Goal: Register for event/course

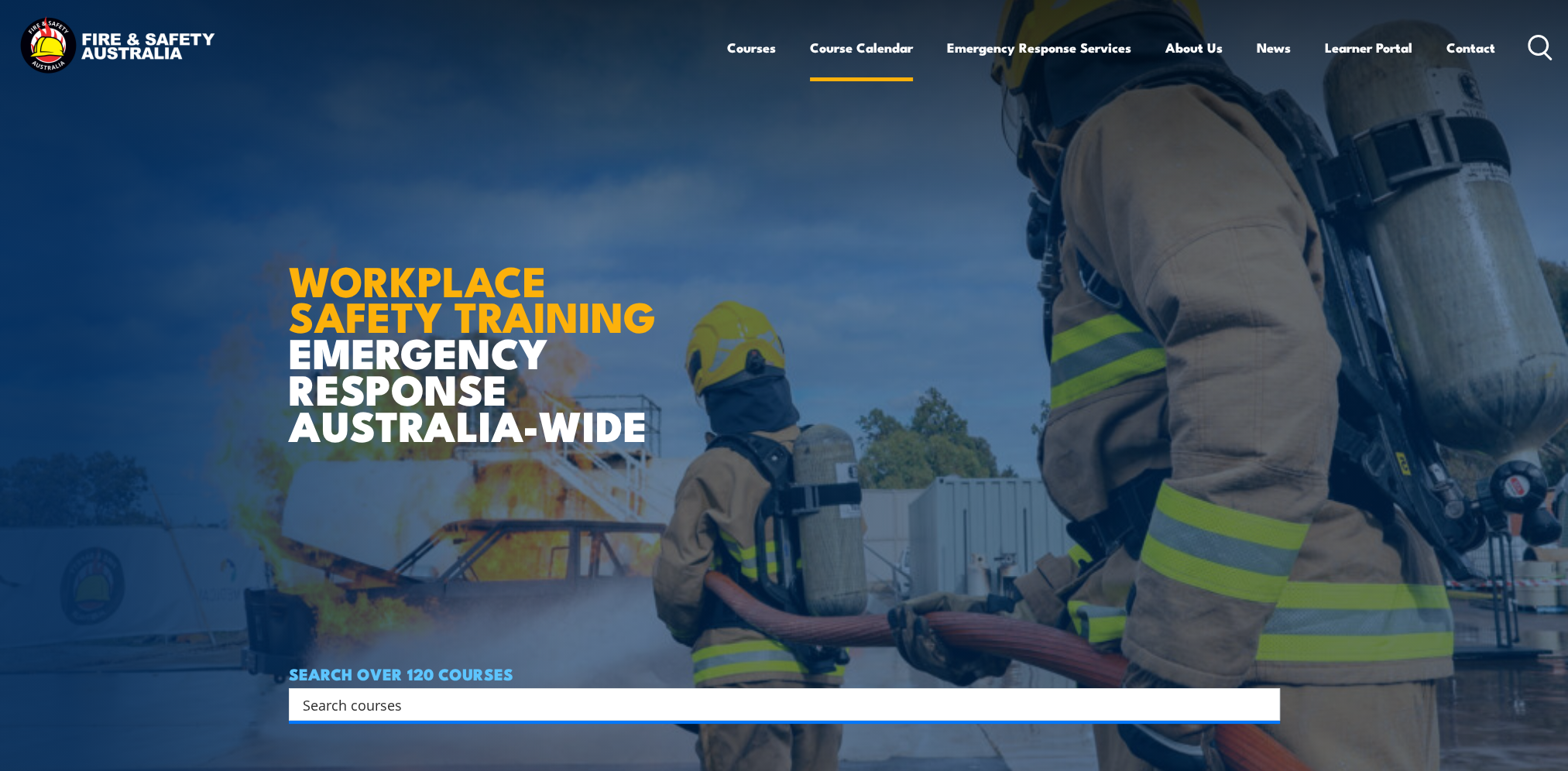
click at [844, 43] on link "Course Calendar" at bounding box center [861, 47] width 103 height 41
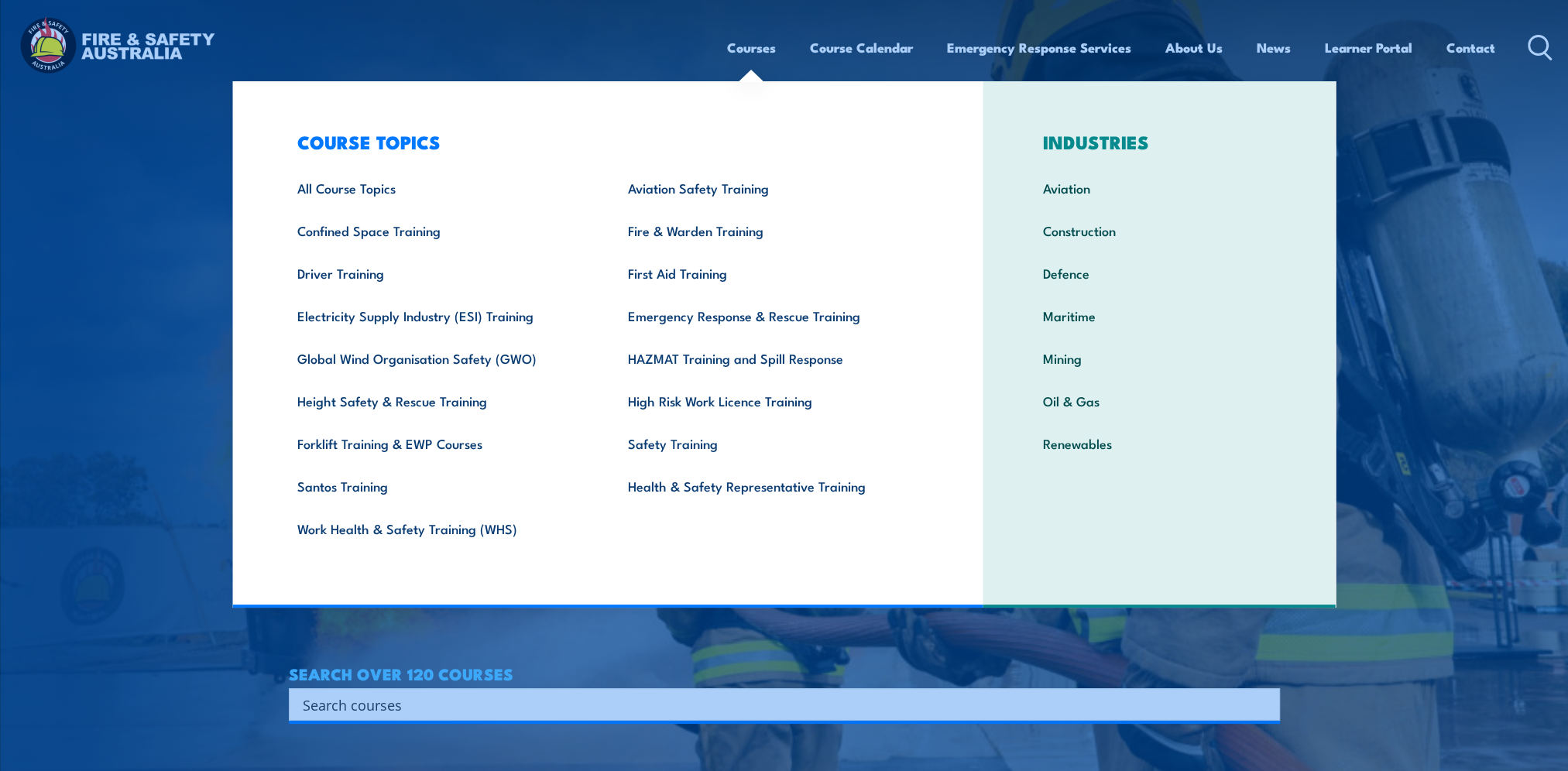
click at [740, 47] on link "Courses" at bounding box center [751, 47] width 49 height 41
click at [739, 46] on link "Courses" at bounding box center [751, 47] width 49 height 41
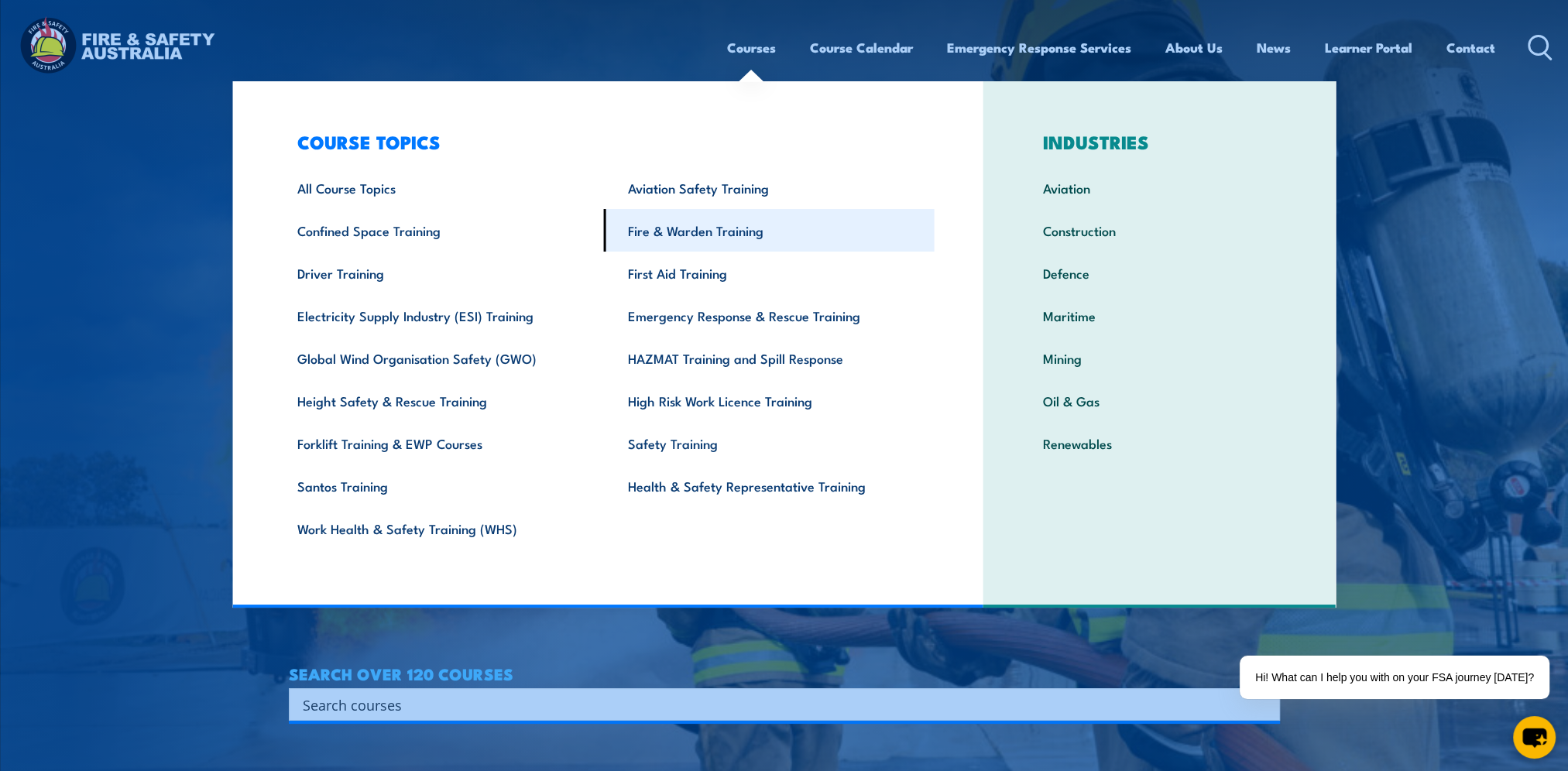
click at [676, 232] on link "Fire & Warden Training" at bounding box center [769, 230] width 330 height 42
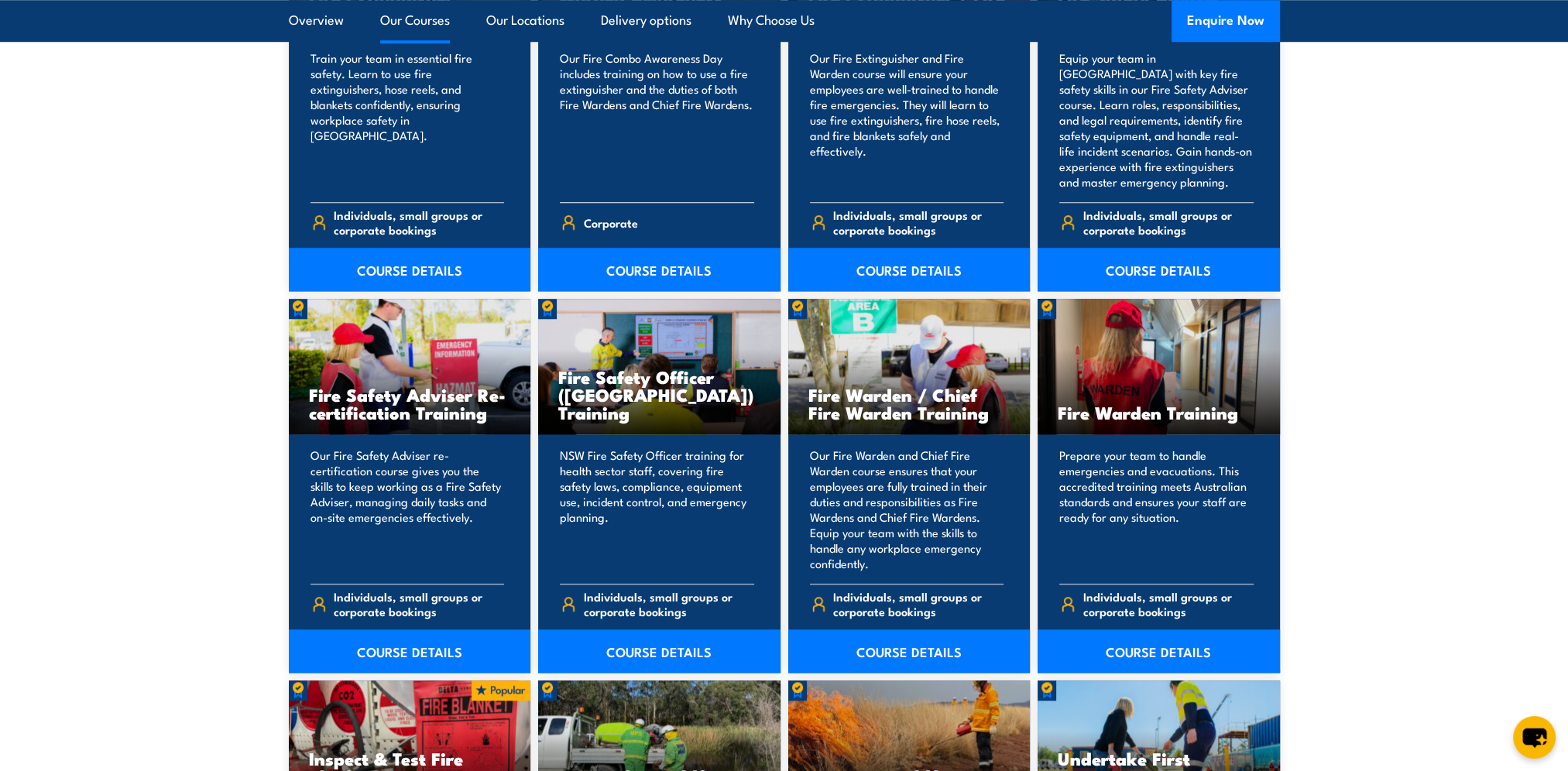
scroll to position [1858, 0]
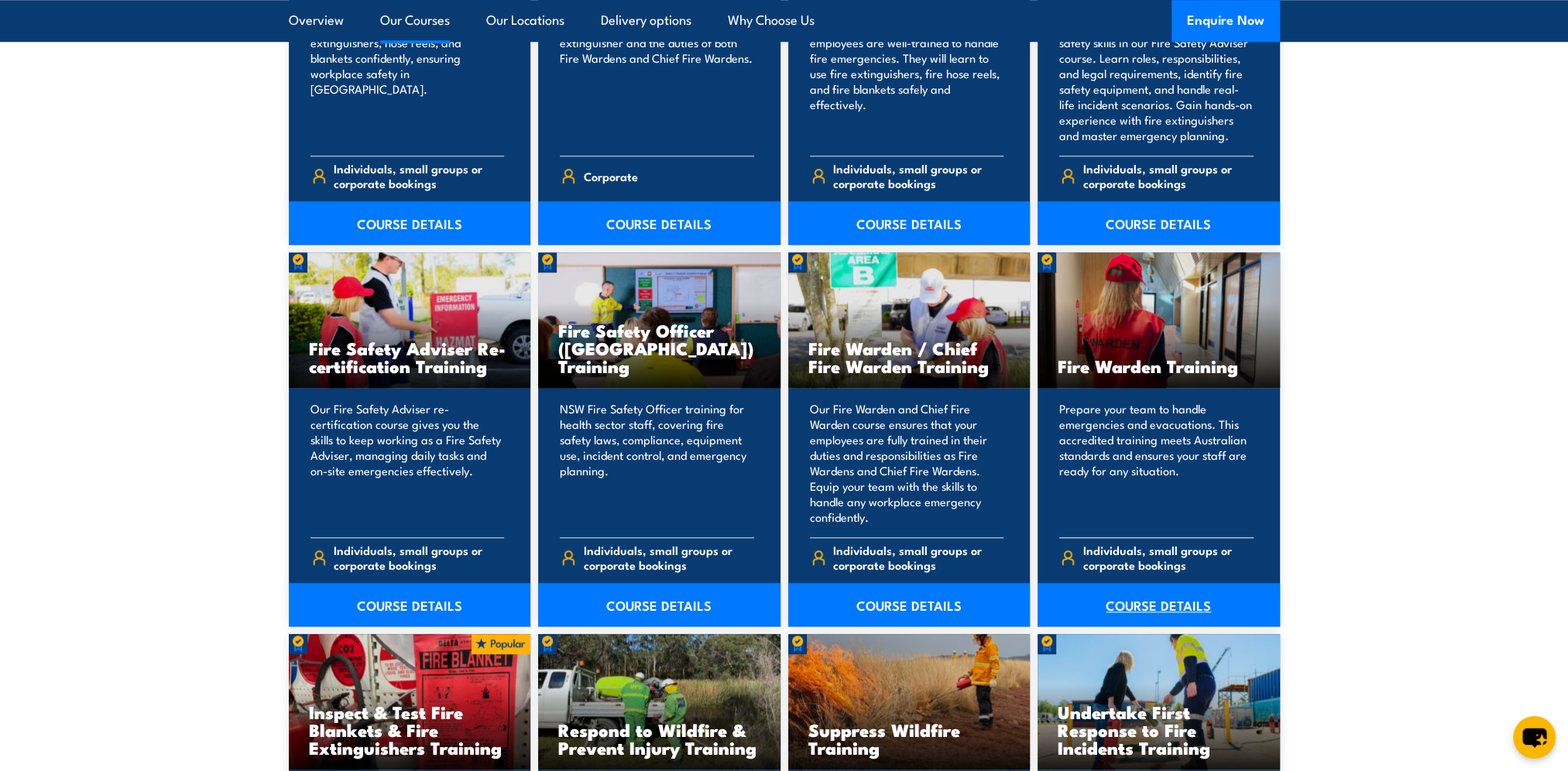
click at [1162, 603] on link "COURSE DETAILS" at bounding box center [1158, 604] width 242 height 43
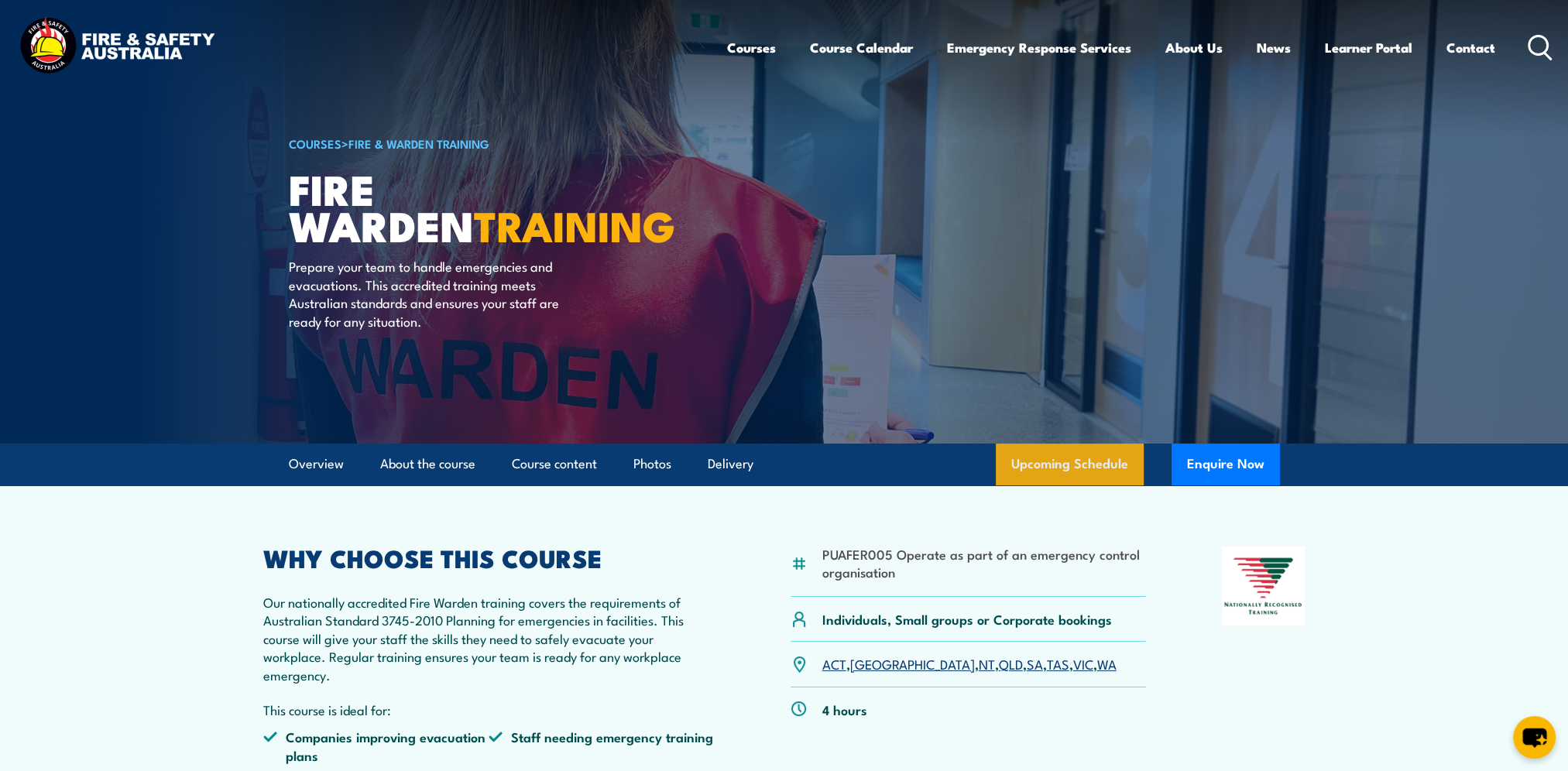
click at [1092, 476] on link "Upcoming Schedule" at bounding box center [1069, 464] width 148 height 42
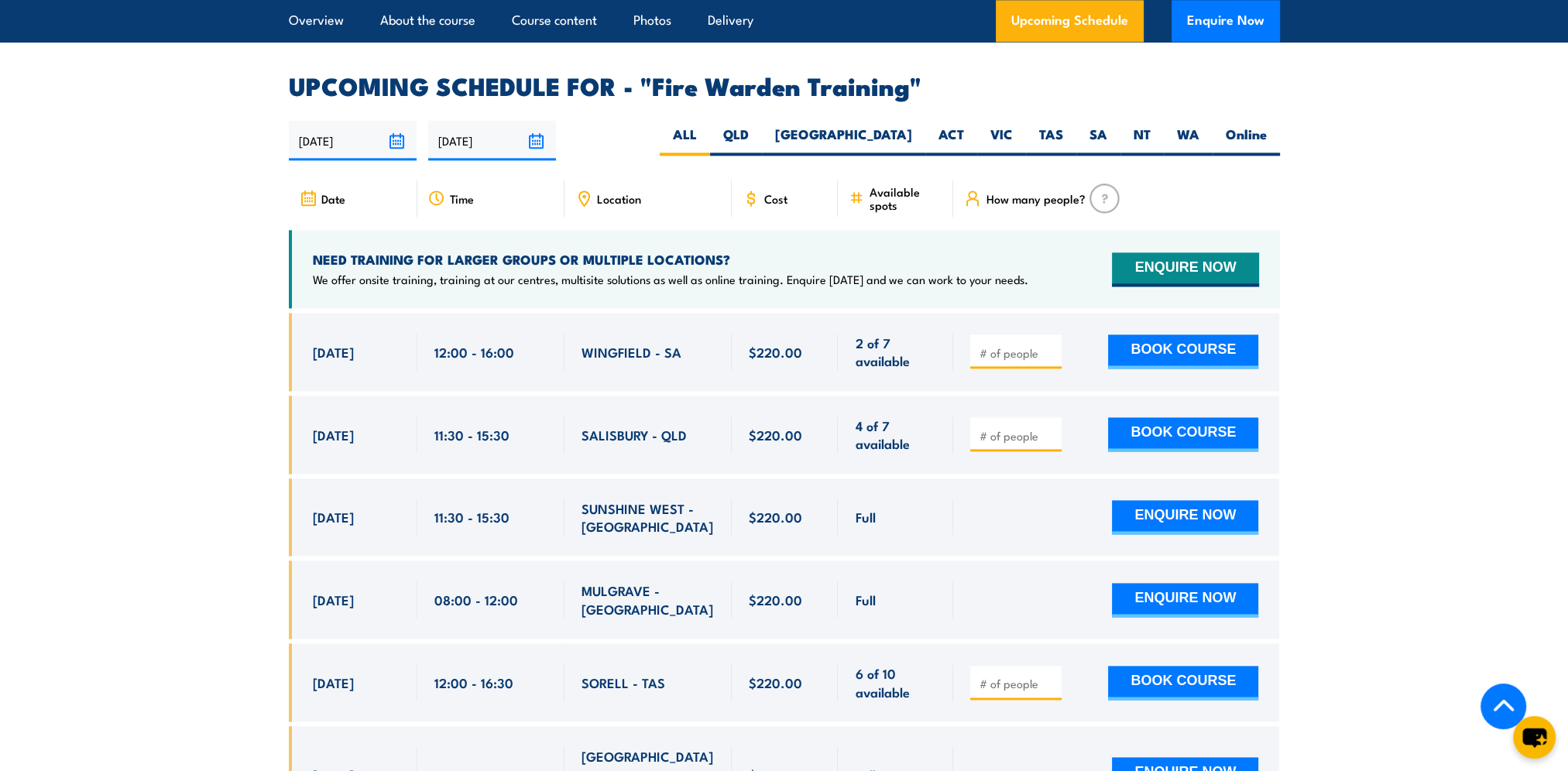
scroll to position [2879, 0]
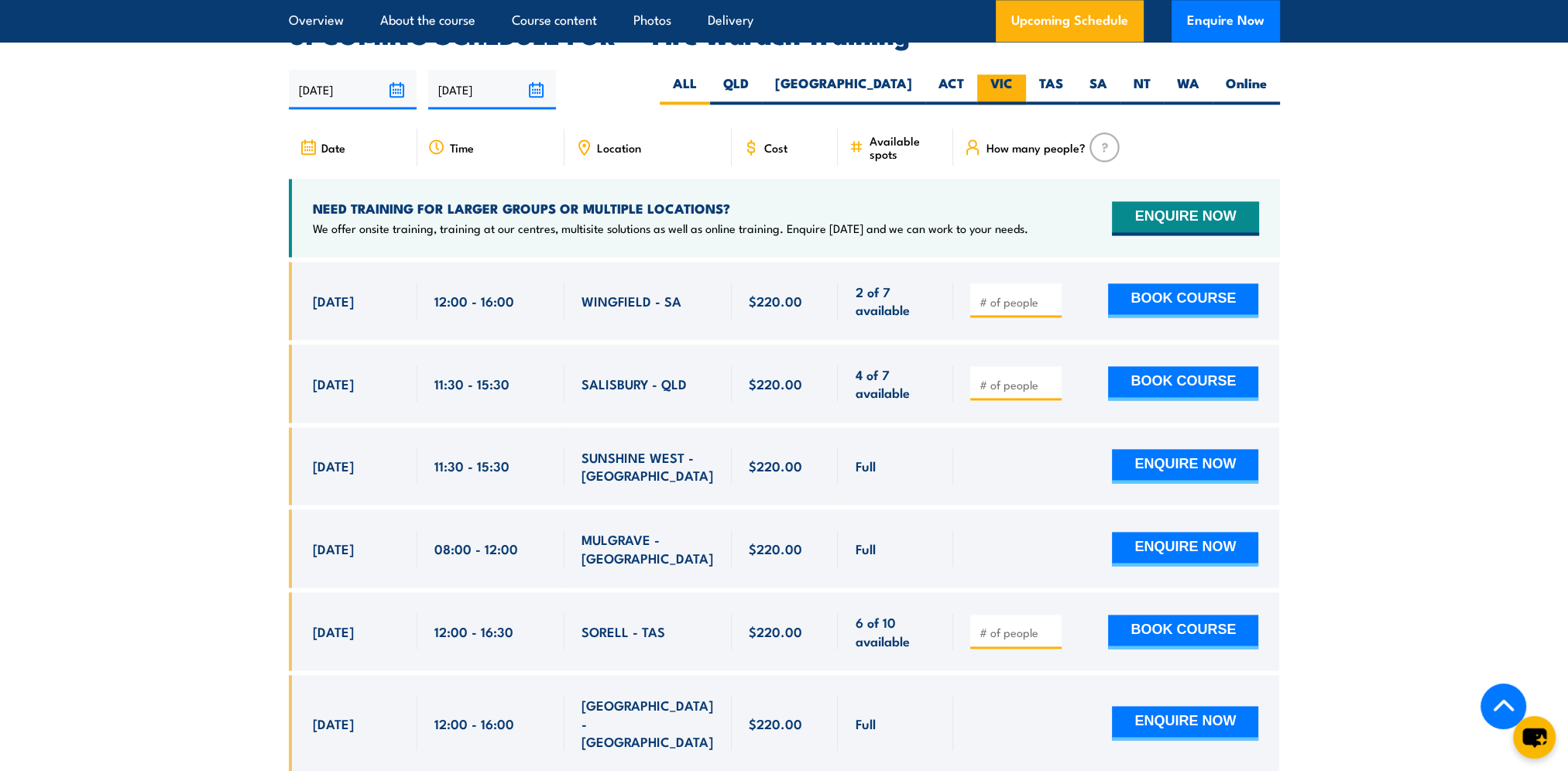
click at [995, 75] on label "VIC" at bounding box center [1001, 90] width 49 height 30
click at [1012, 75] on input "VIC" at bounding box center [1017, 79] width 10 height 10
radio input "true"
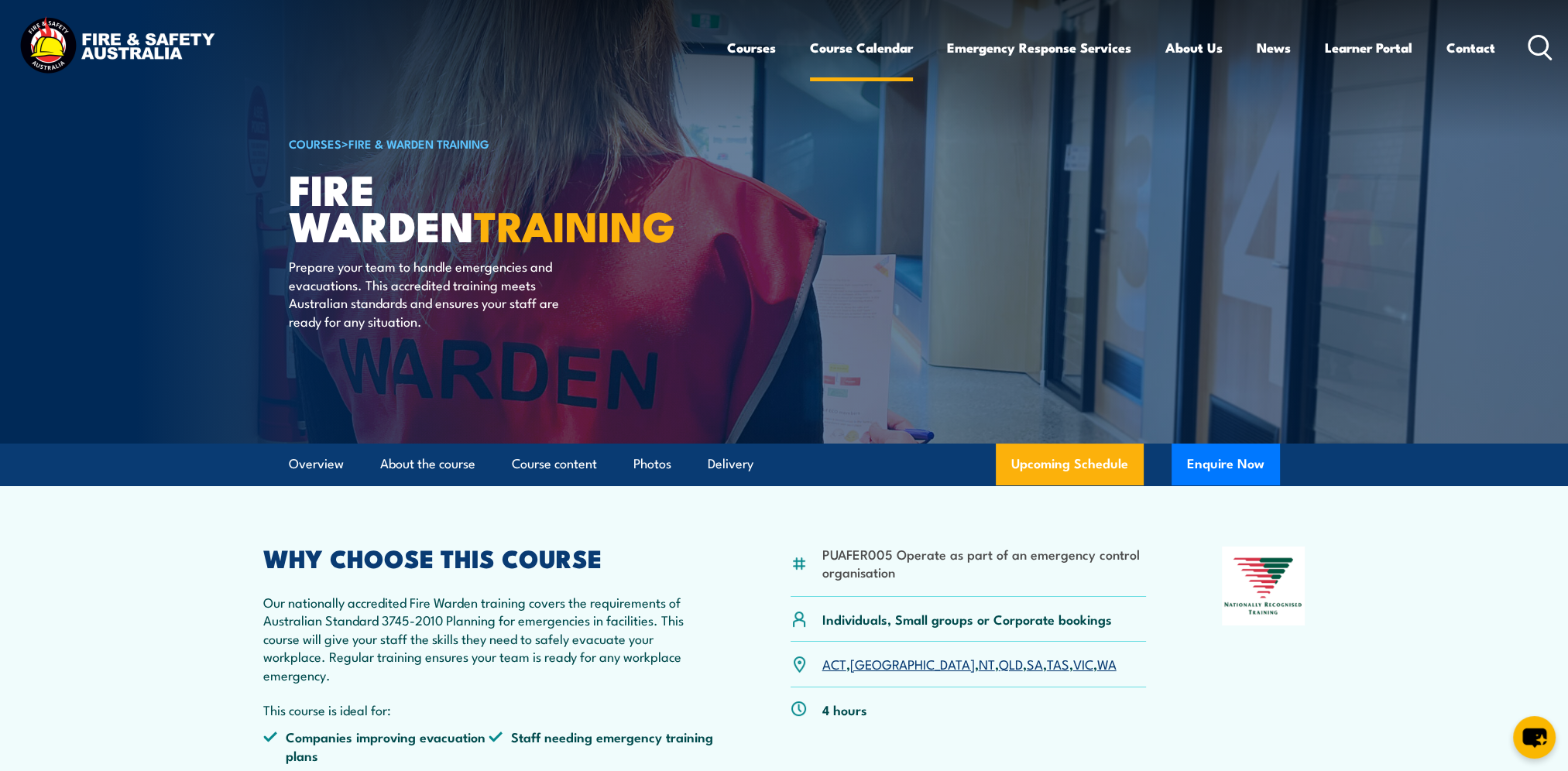
click at [817, 50] on link "Course Calendar" at bounding box center [861, 47] width 103 height 41
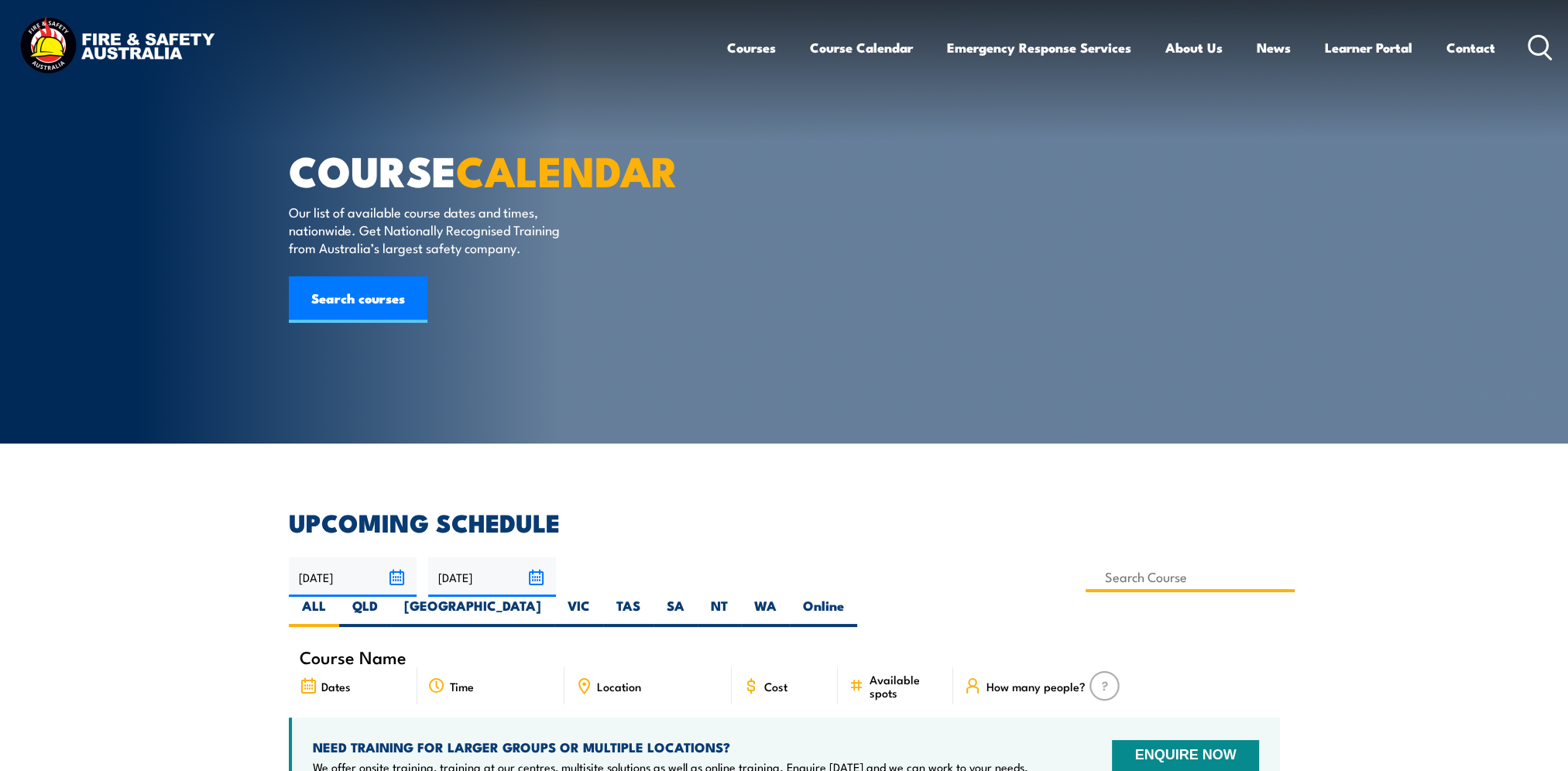
click at [1085, 563] on input at bounding box center [1190, 577] width 210 height 30
type input "Fire Extinguisher / Fire Warden Training"
click at [603, 597] on label "VIC" at bounding box center [578, 612] width 49 height 30
click at [600, 597] on input "VIC" at bounding box center [595, 602] width 10 height 10
radio input "true"
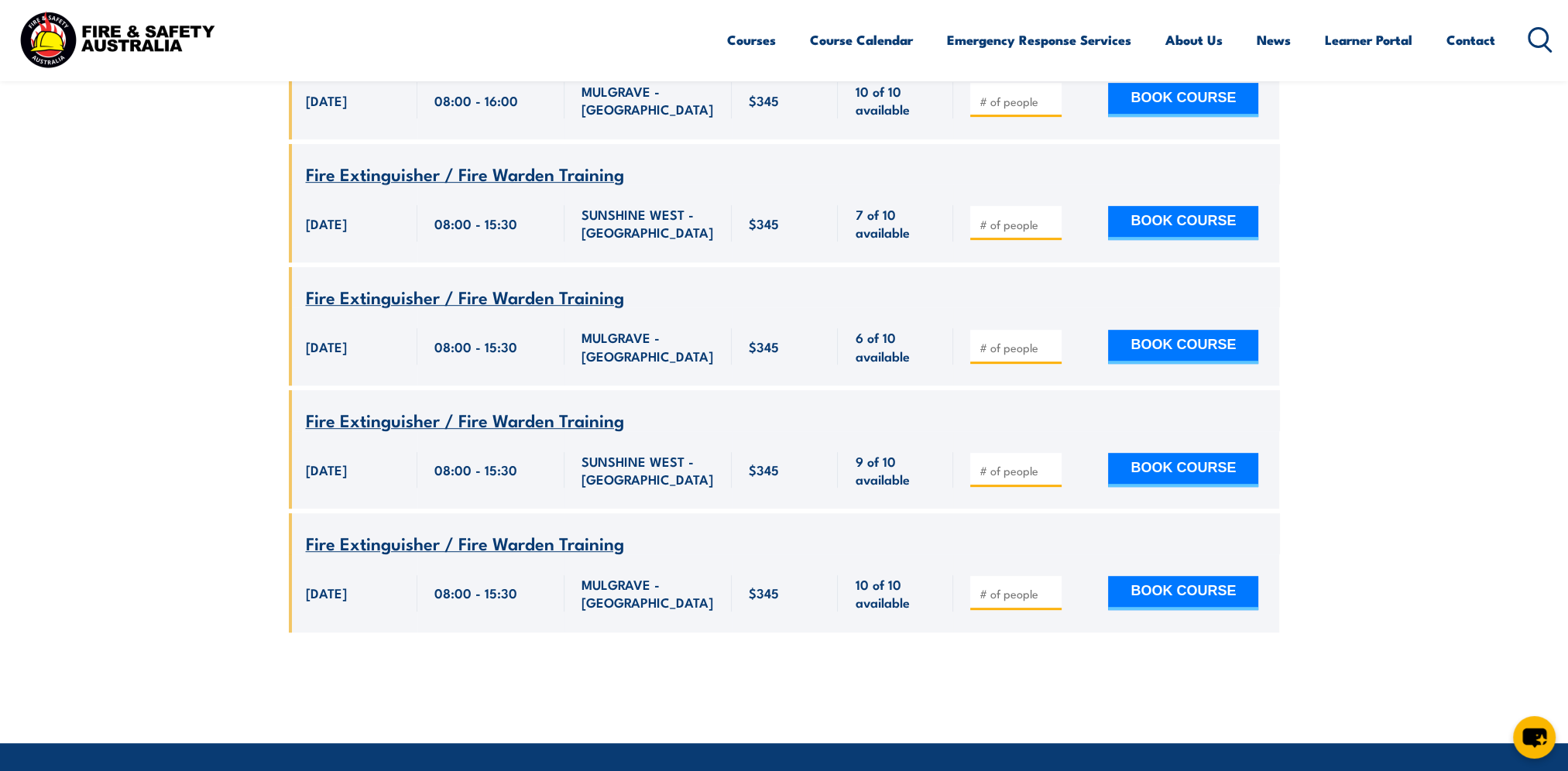
scroll to position [1052, 0]
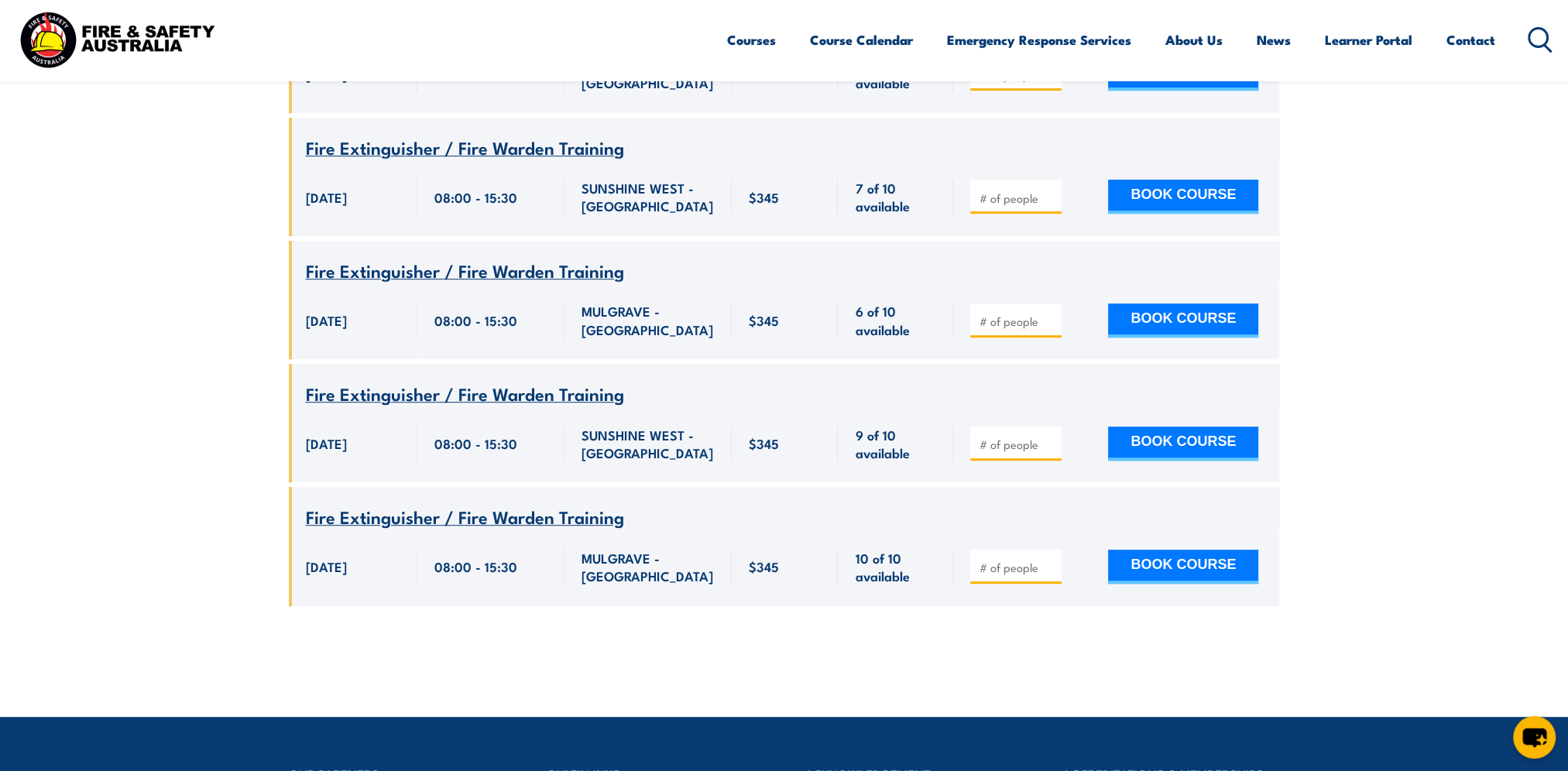
click at [124, 377] on section "UPCOMING SCHEDULE 29/09/2025 28/11/2025" at bounding box center [784, 43] width 1568 height 1171
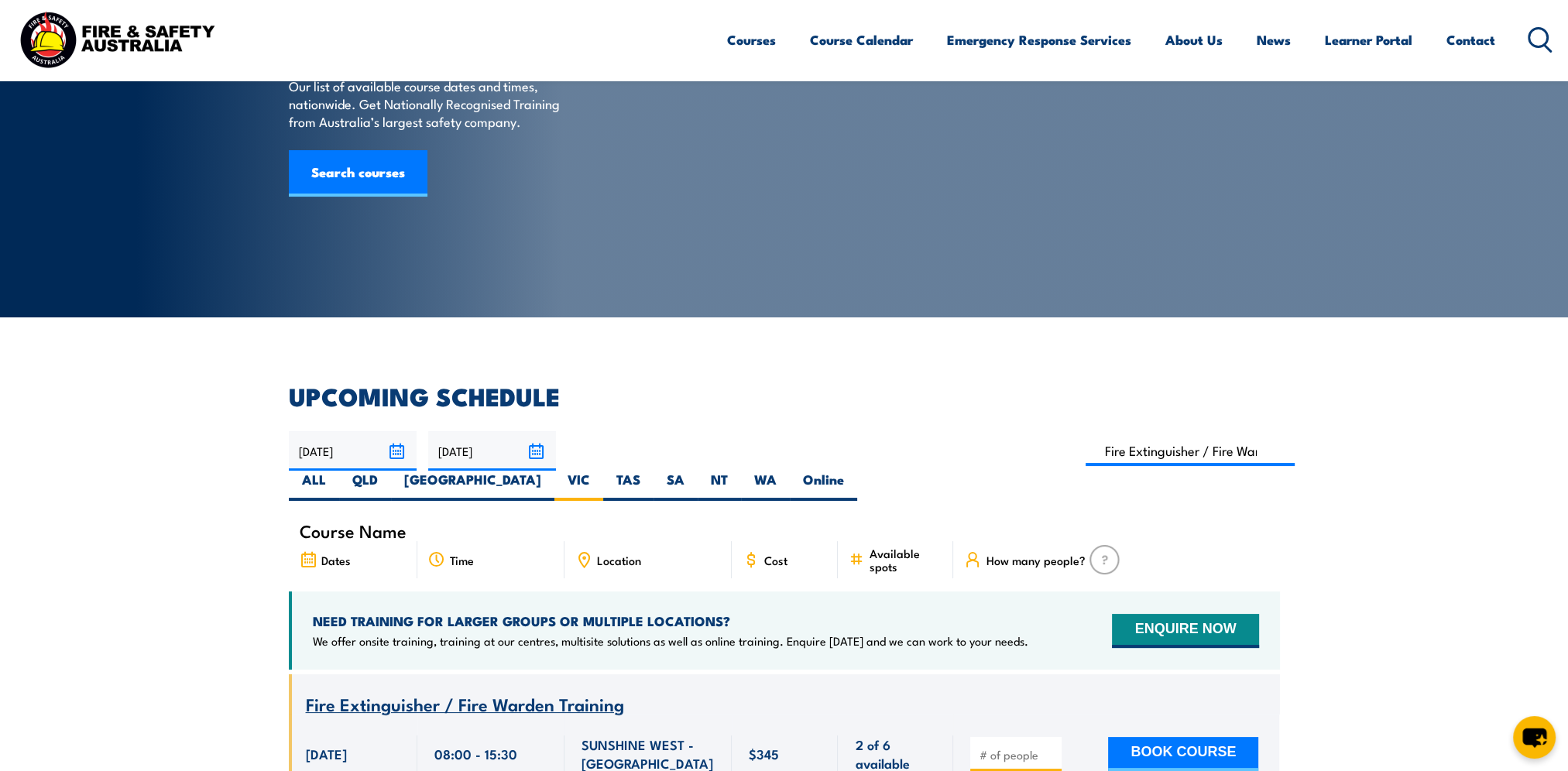
scroll to position [0, 0]
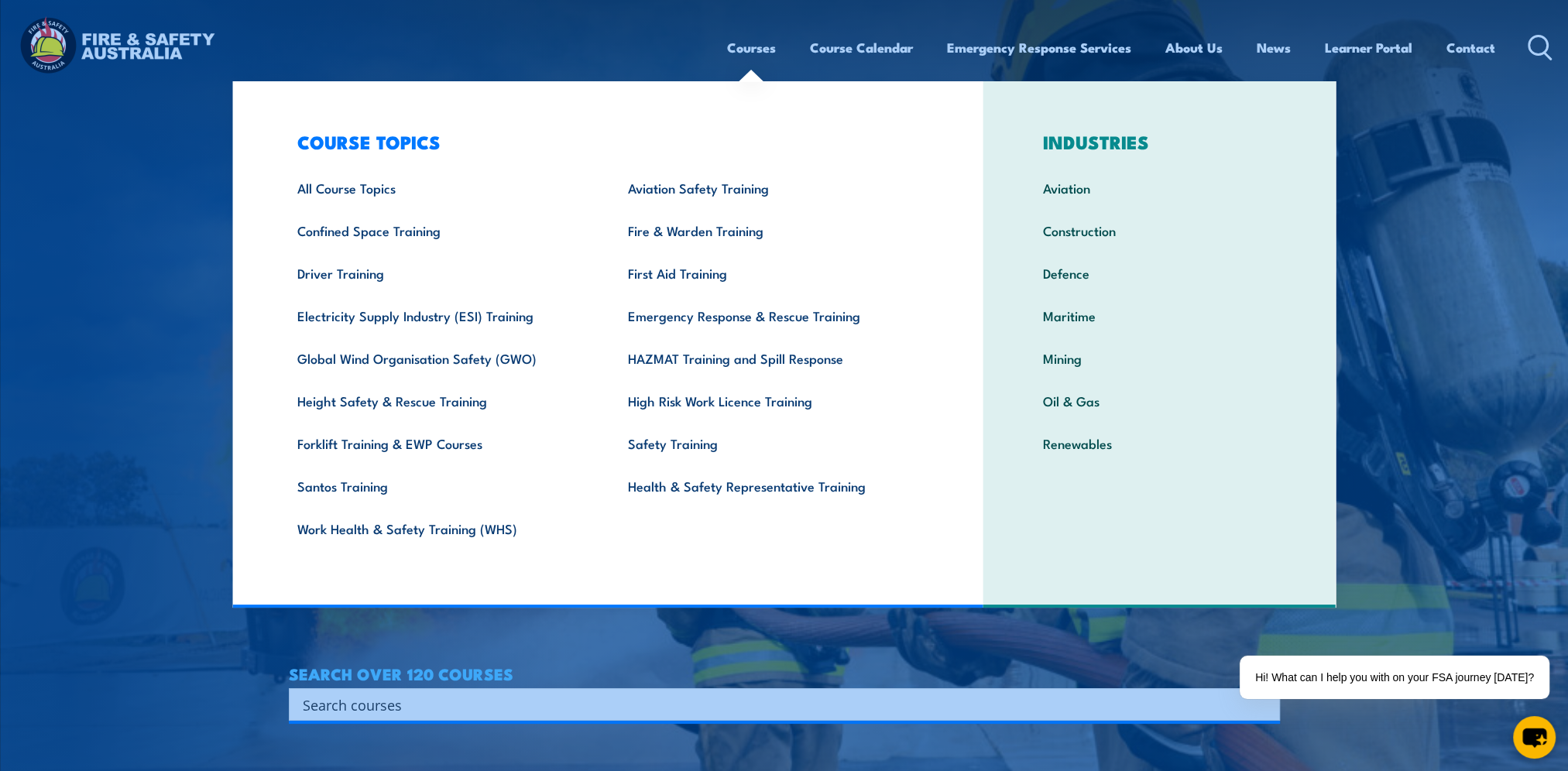
click at [753, 51] on link "Courses" at bounding box center [751, 47] width 49 height 41
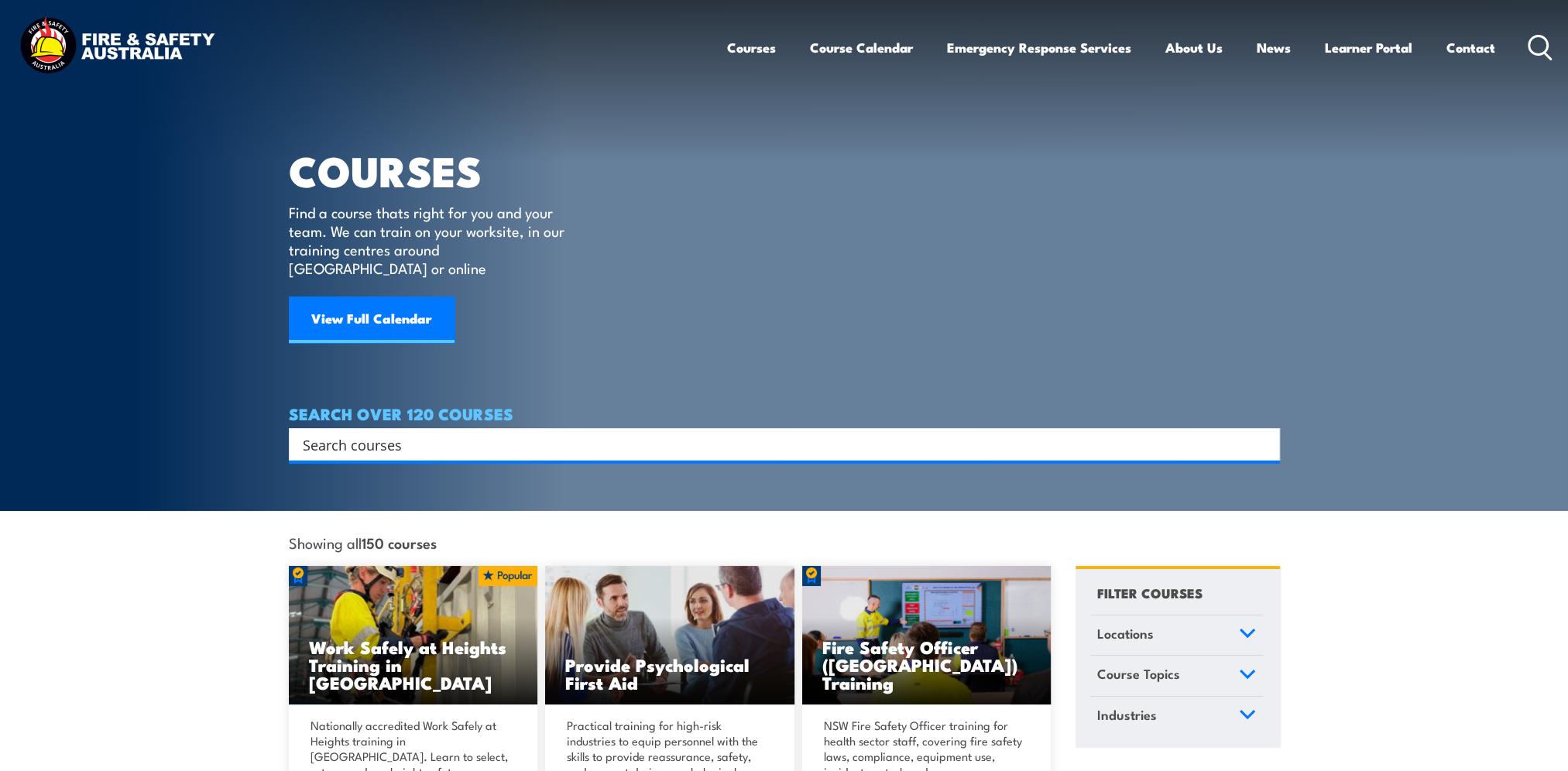
click at [366, 433] on input "Search input" at bounding box center [774, 444] width 943 height 23
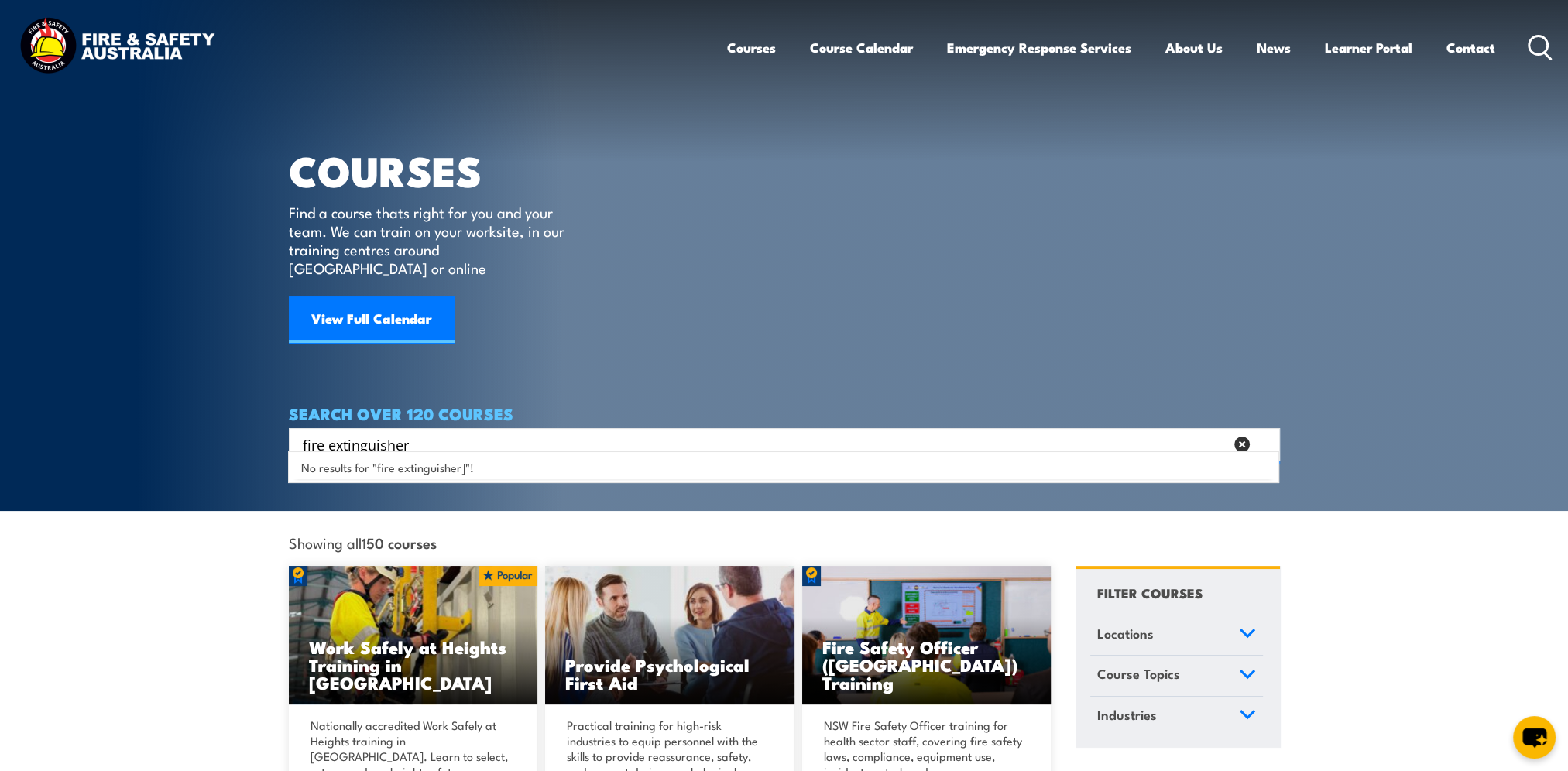
type input "fire extinguisher"
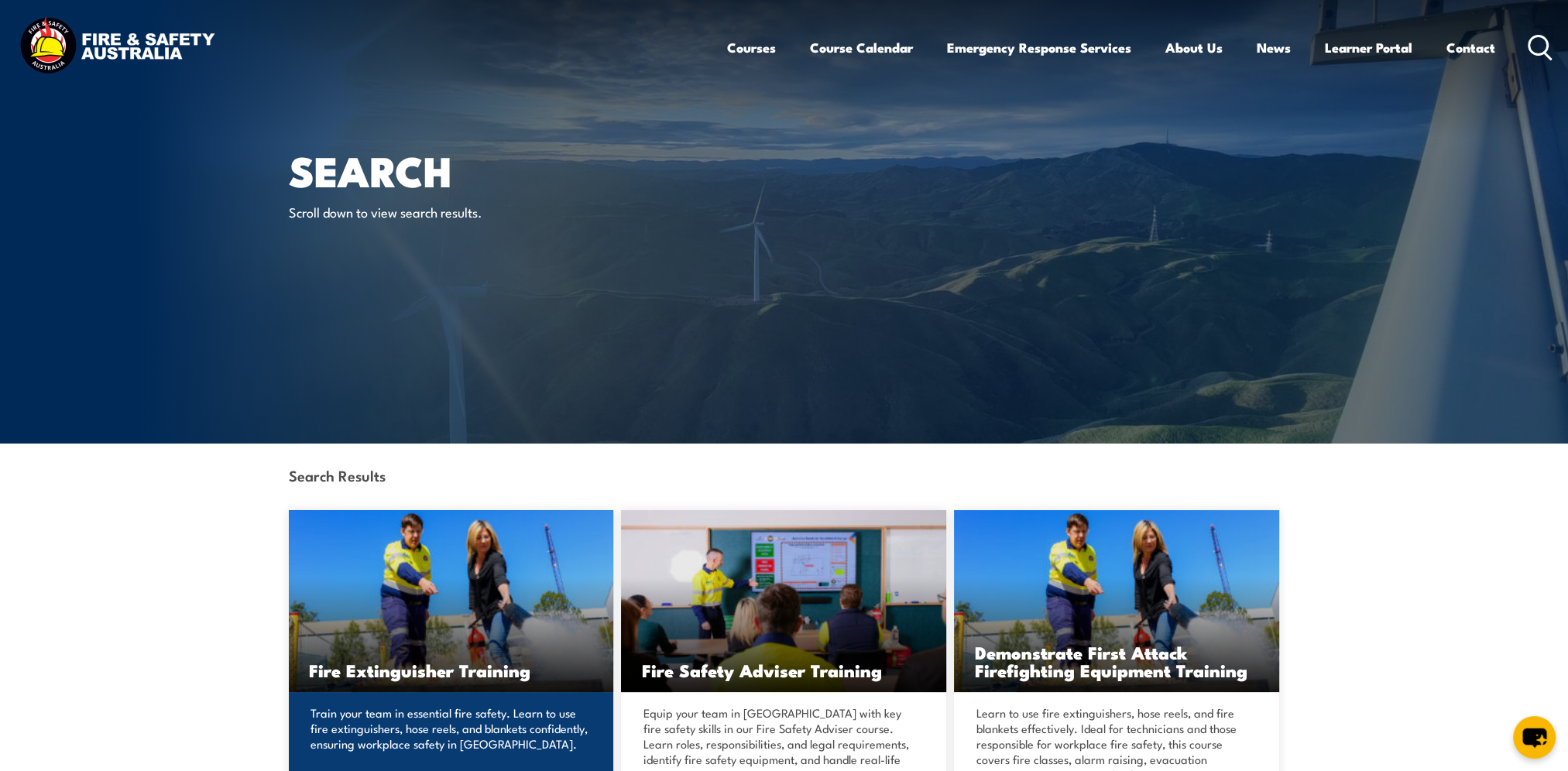
click at [491, 641] on img at bounding box center [451, 600] width 325 height 182
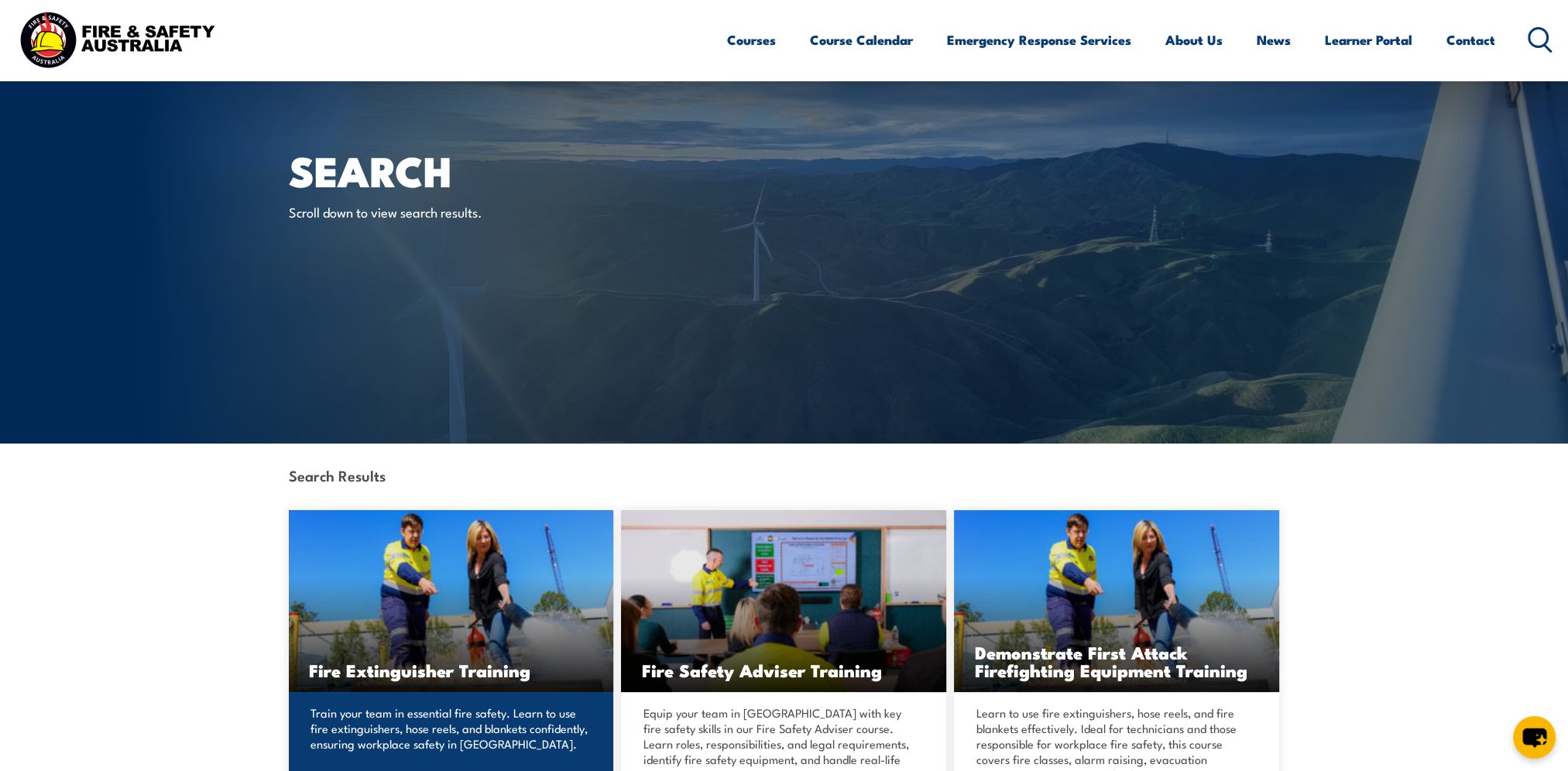
scroll to position [232, 0]
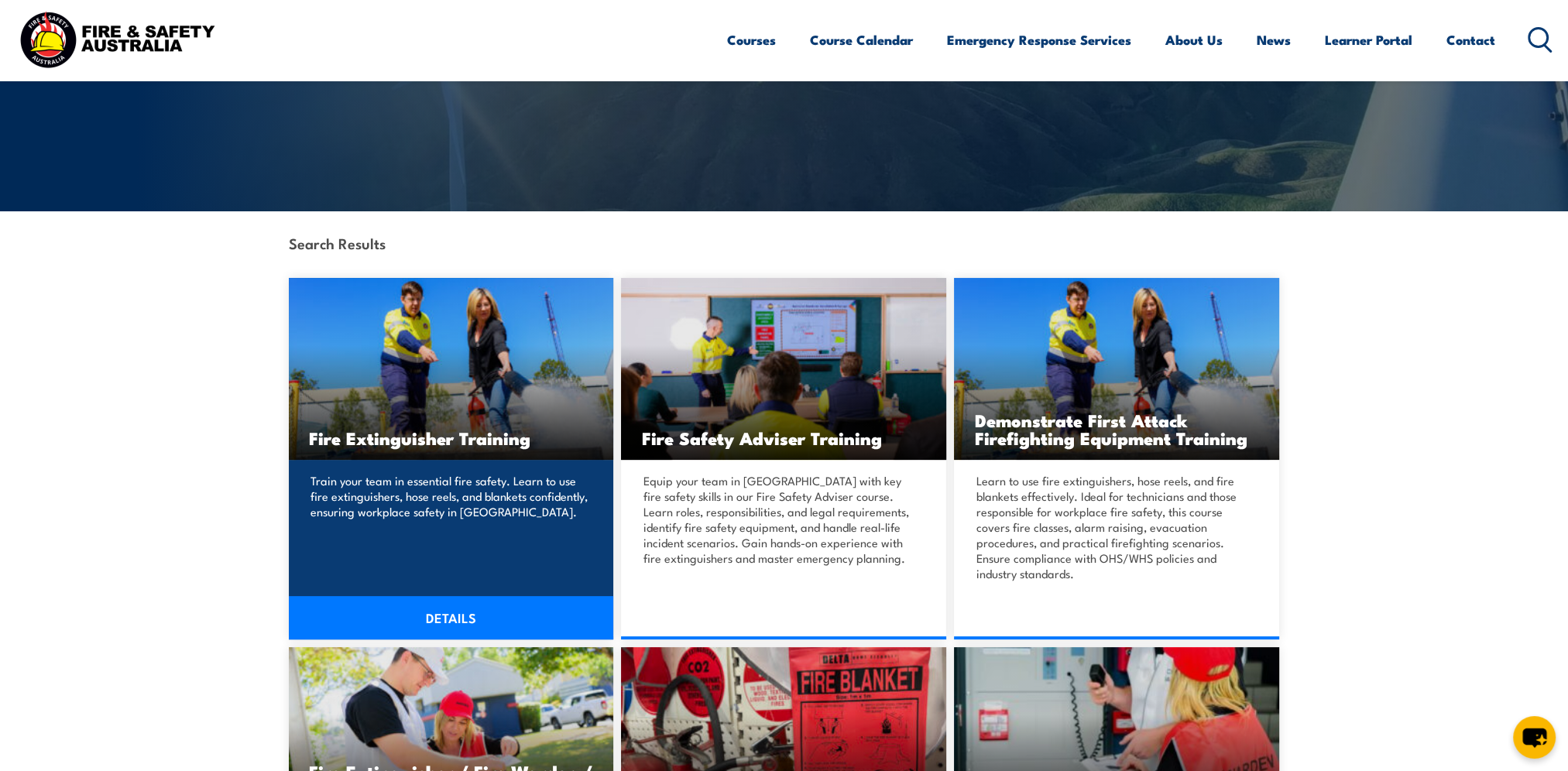
click at [483, 622] on link "DETAILS" at bounding box center [451, 618] width 325 height 43
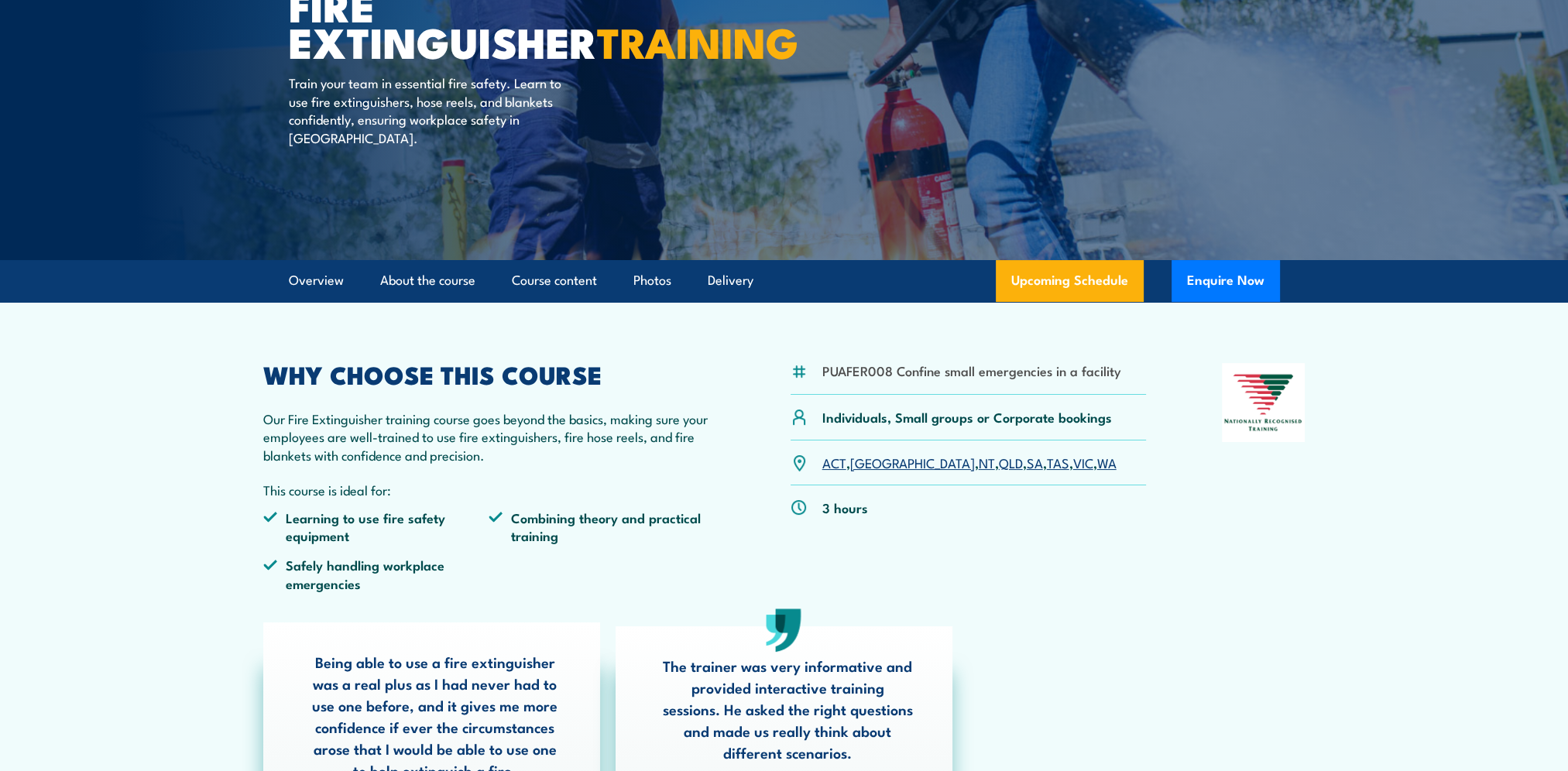
scroll to position [232, 0]
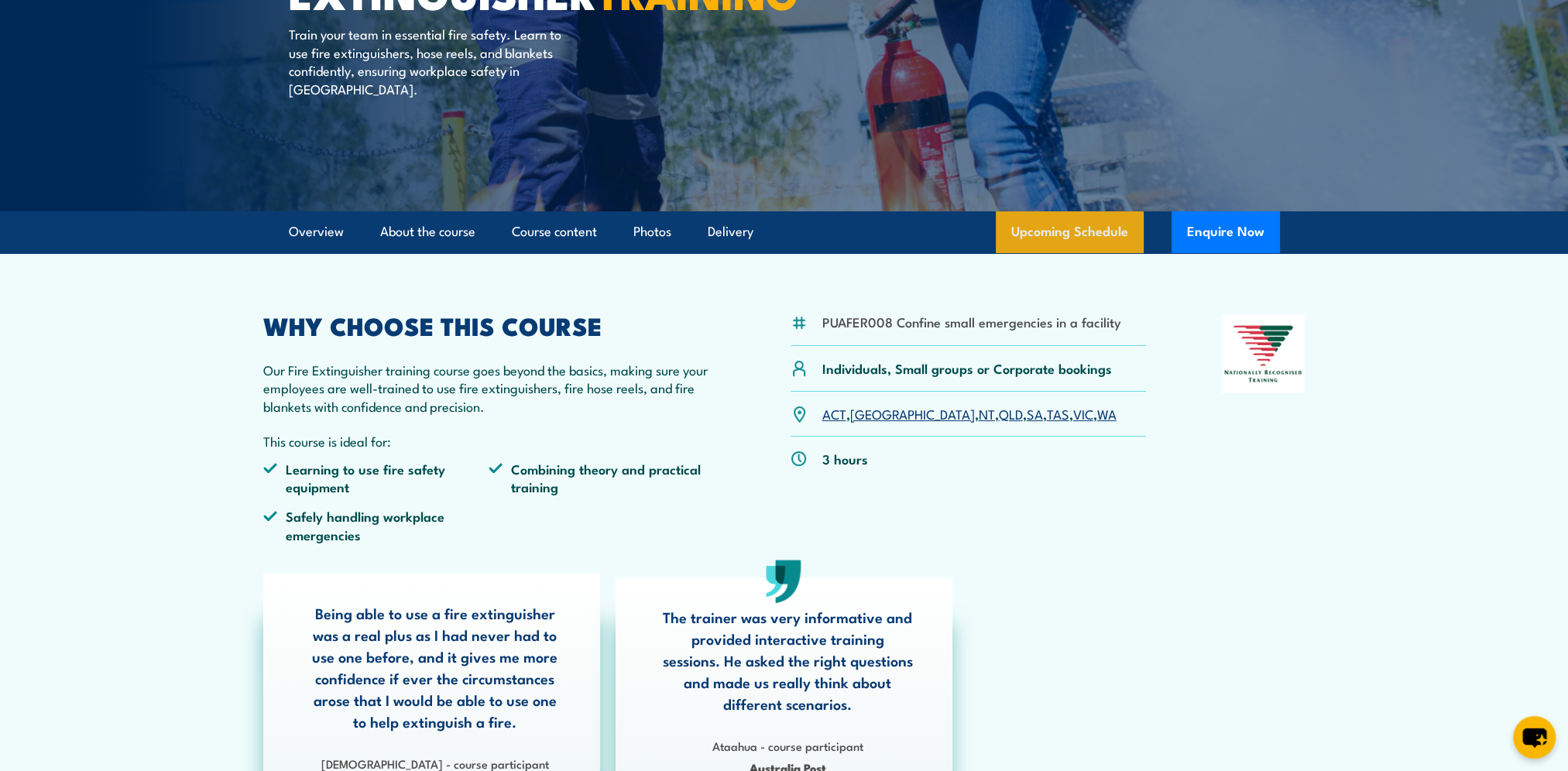
click at [1098, 226] on link "Upcoming Schedule" at bounding box center [1069, 232] width 148 height 42
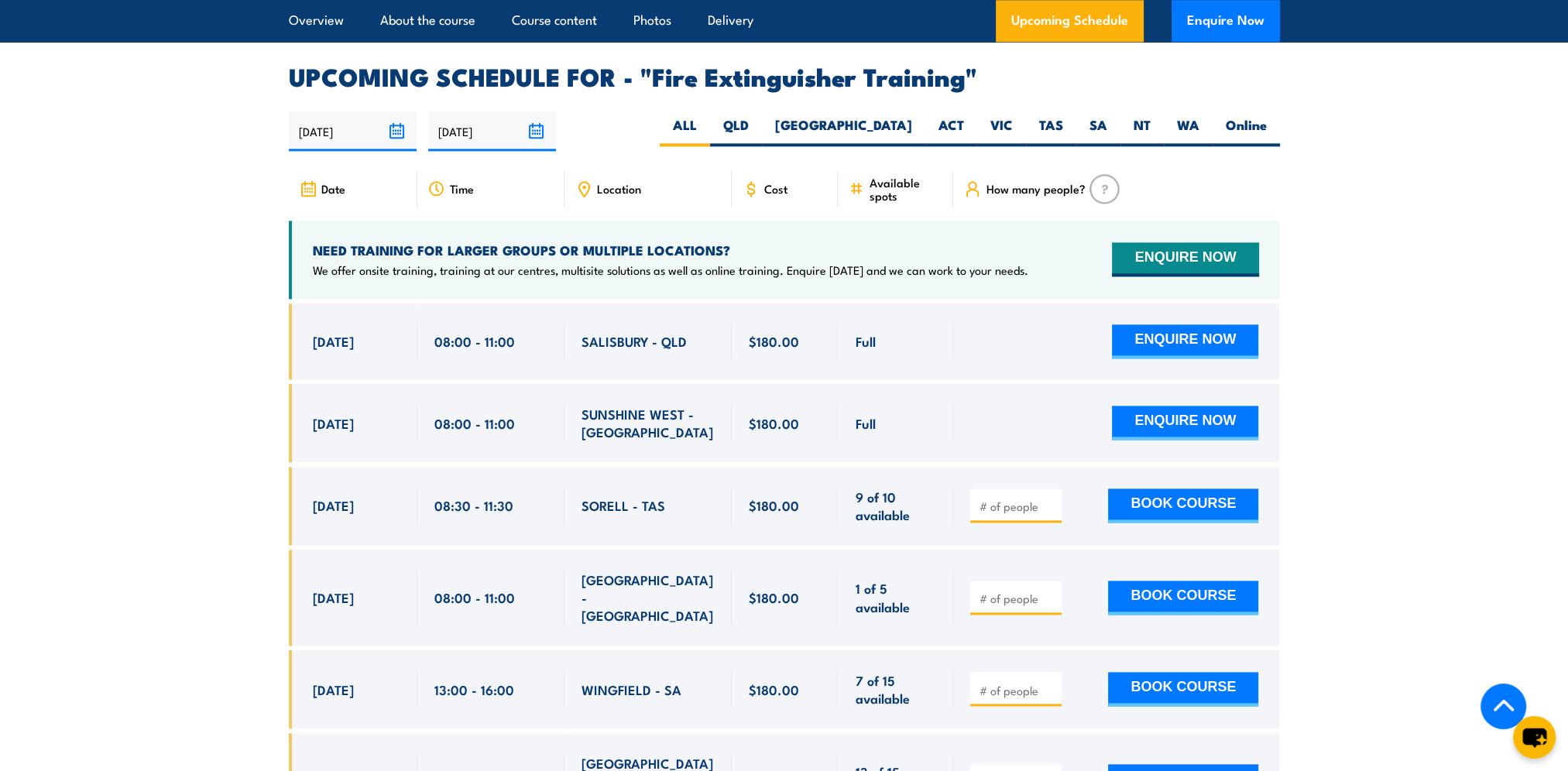
scroll to position [2598, 0]
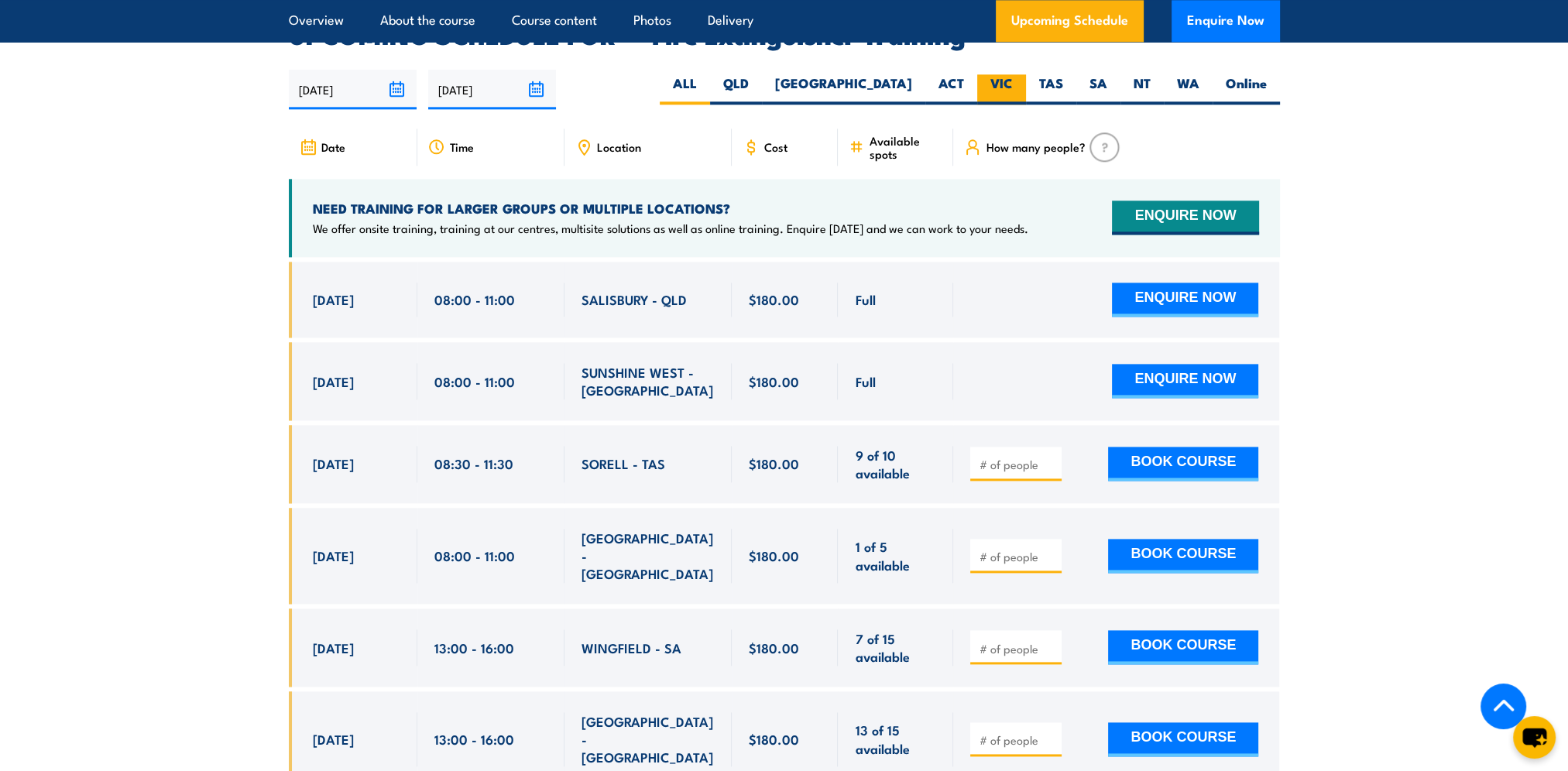
click at [988, 75] on label "VIC" at bounding box center [1001, 90] width 49 height 30
click at [1012, 75] on input "VIC" at bounding box center [1017, 79] width 10 height 10
radio input "true"
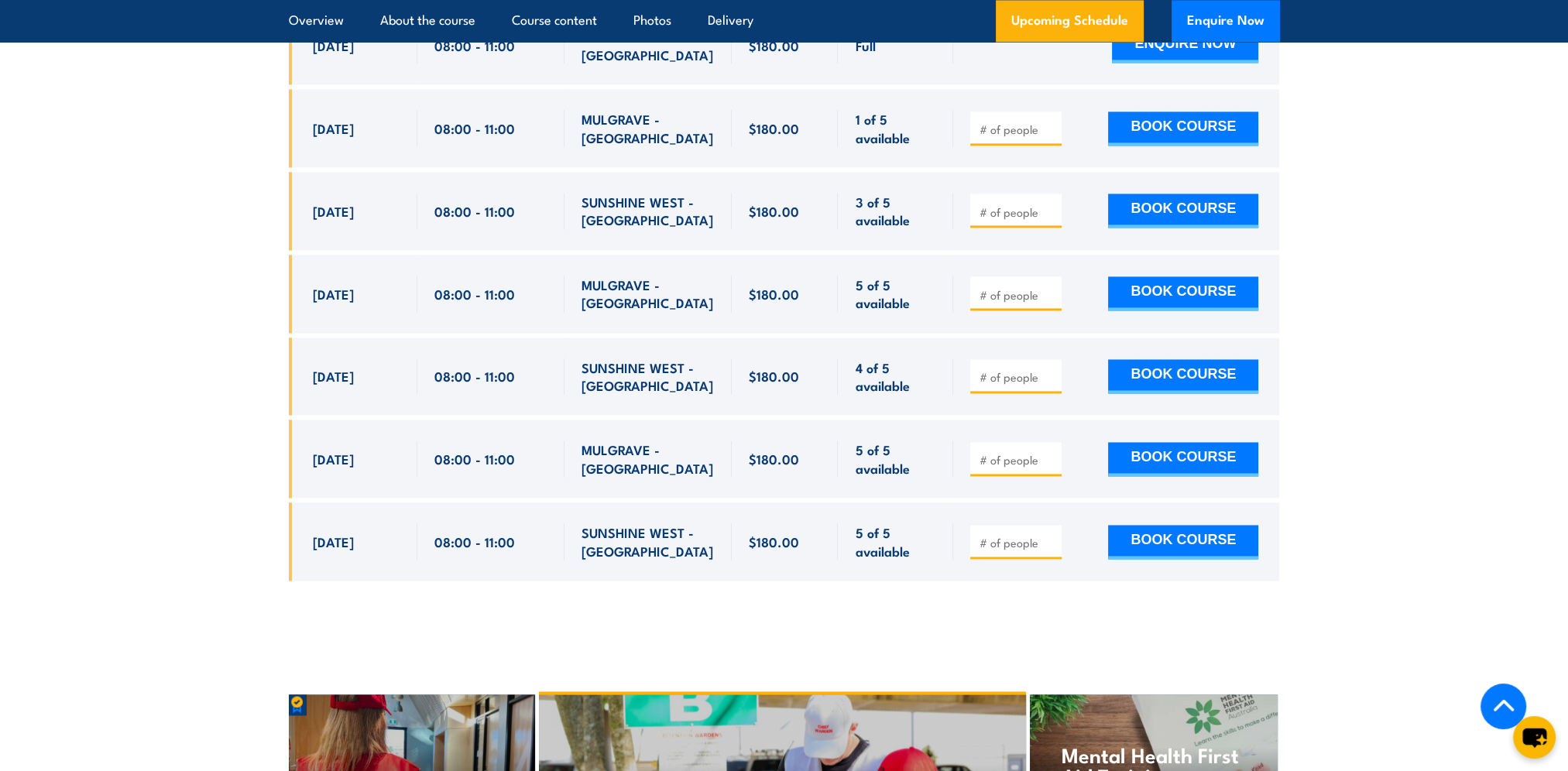
scroll to position [3139, 0]
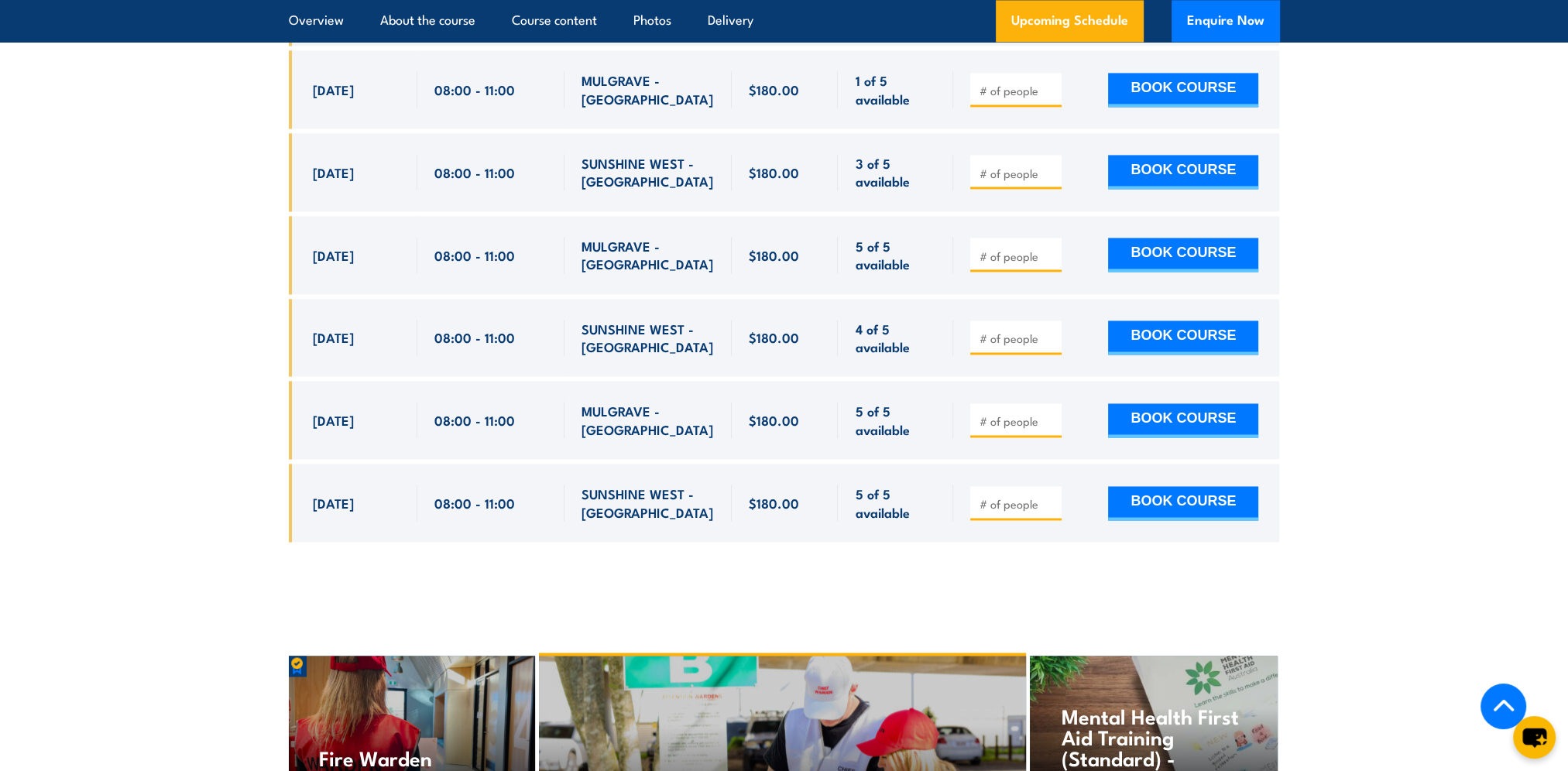
drag, startPoint x: 134, startPoint y: 268, endPoint x: 130, endPoint y: 276, distance: 8.9
click at [133, 271] on section "UPCOMING SCHEDULE FOR - "Fire Extinguisher Training" [DATE] [DATE]" at bounding box center [784, 23] width 1568 height 1084
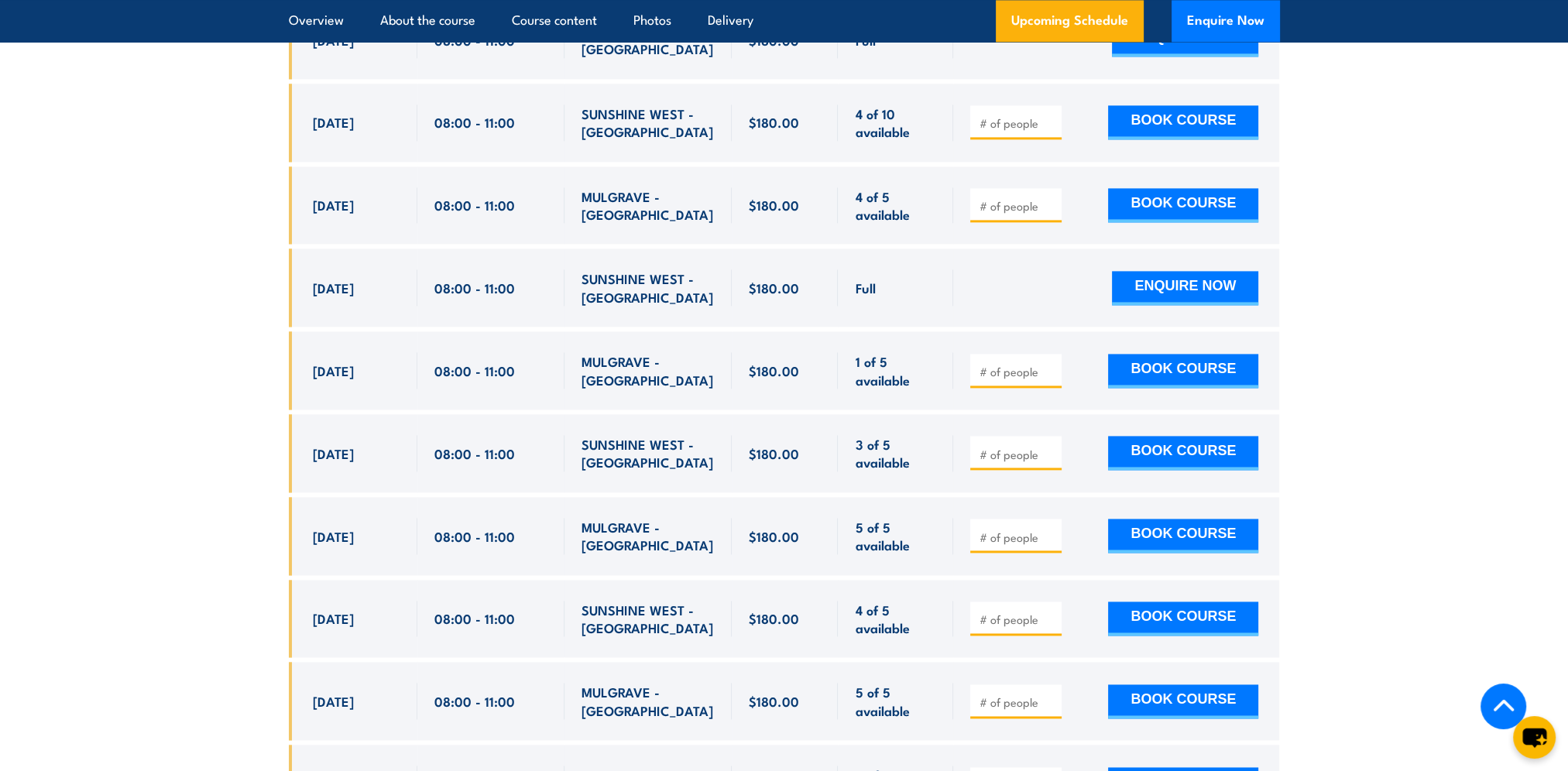
scroll to position [2521, 0]
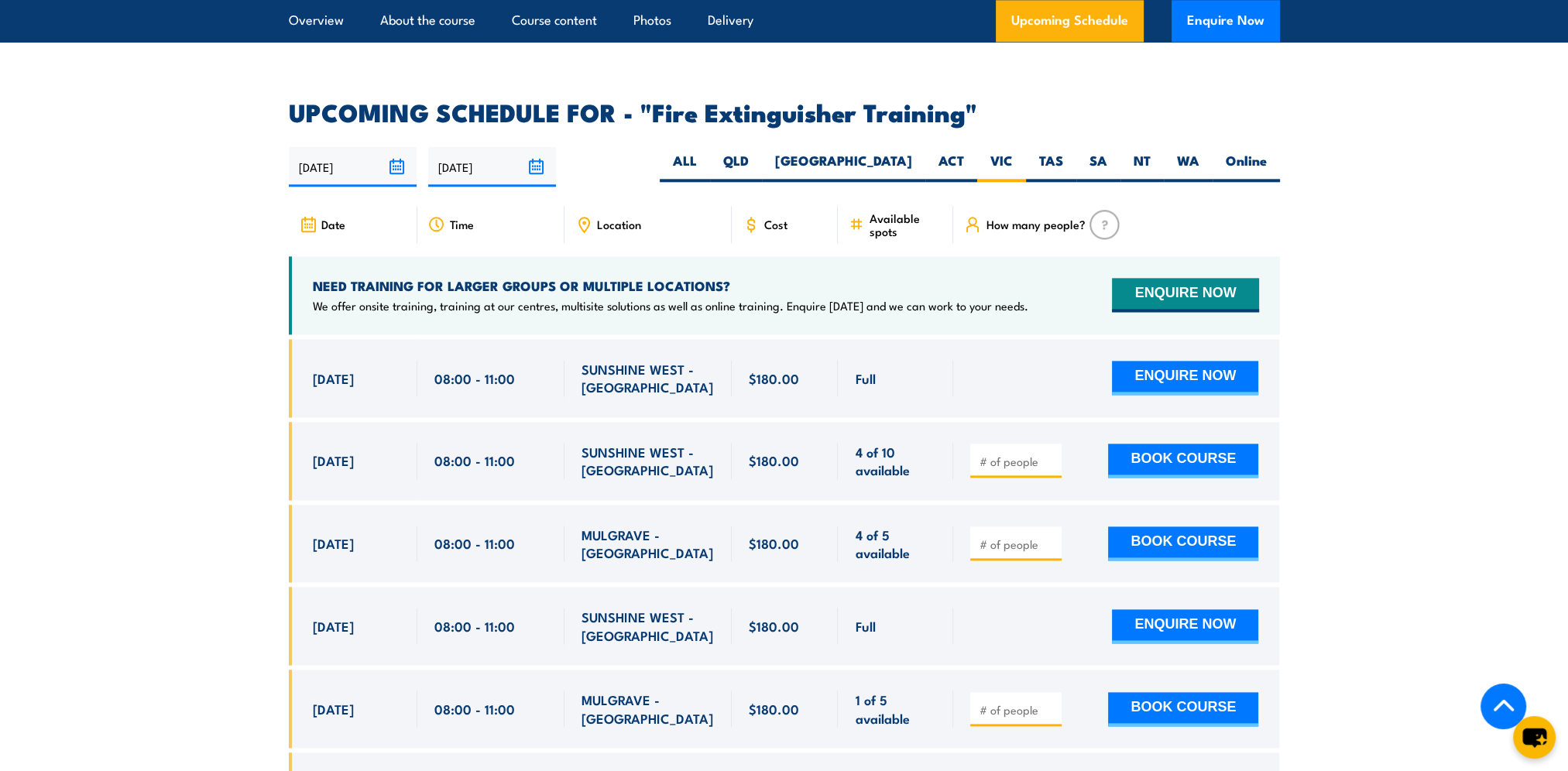
click at [130, 277] on section "UPCOMING SCHEDULE FOR - "Fire Extinguisher Training" [DATE] [DATE]" at bounding box center [784, 643] width 1568 height 1084
